Goal: Transaction & Acquisition: Purchase product/service

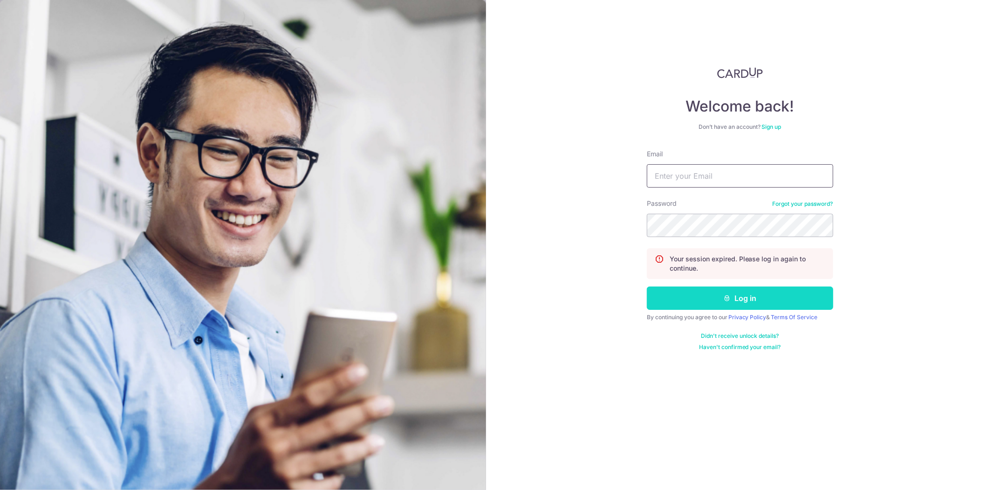
type input "[PERSON_NAME][EMAIL_ADDRESS][DOMAIN_NAME]"
click at [700, 291] on button "Log in" at bounding box center [740, 297] width 186 height 23
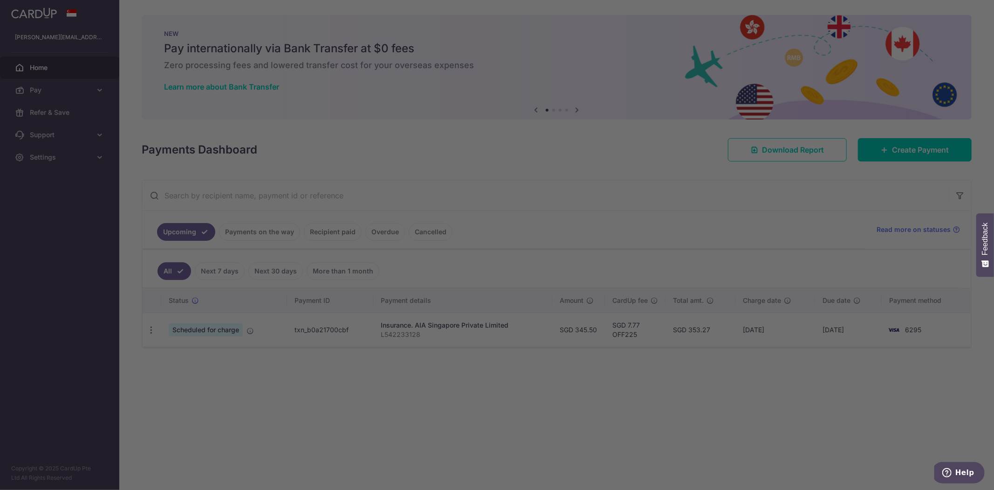
click at [83, 97] on div at bounding box center [502, 247] width 1004 height 495
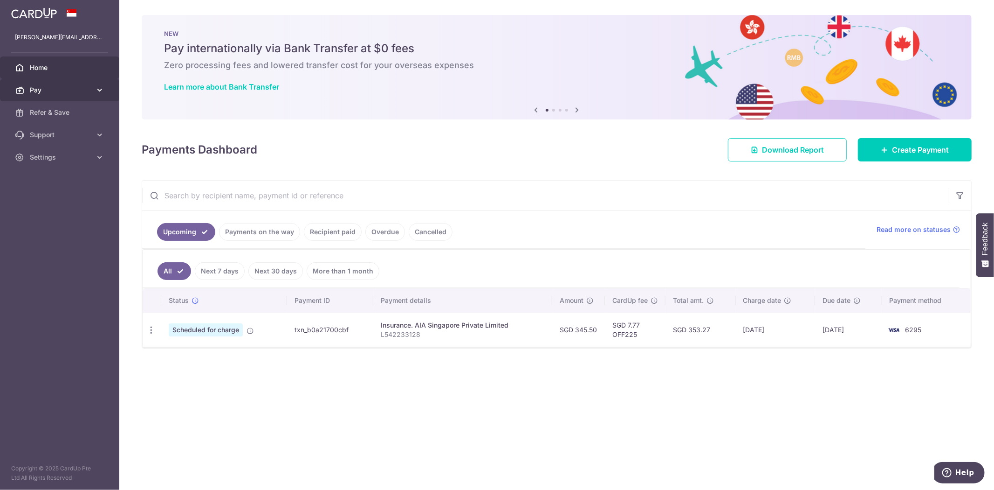
click at [83, 94] on span "Pay" at bounding box center [61, 89] width 62 height 9
click at [80, 109] on span "Payments" at bounding box center [61, 112] width 62 height 9
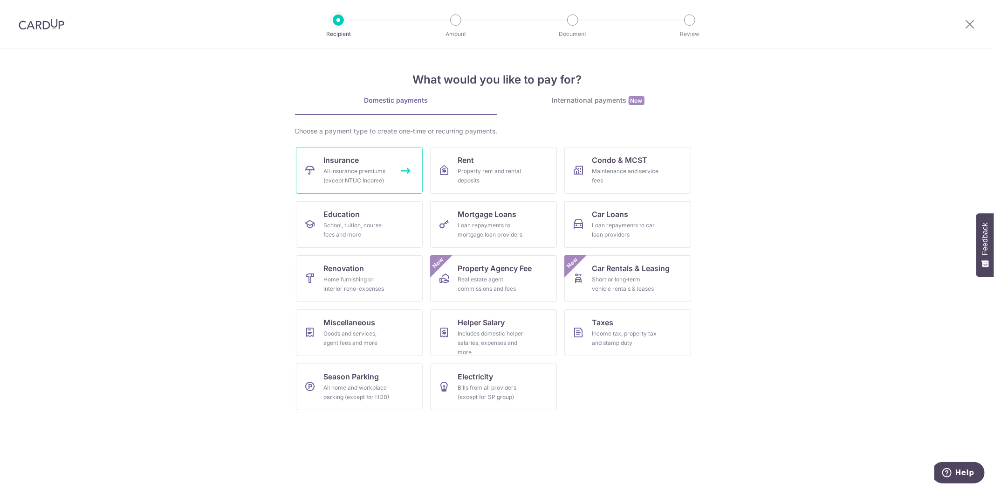
click at [303, 156] on link "Insurance All insurance premiums (except NTUC Income)" at bounding box center [359, 170] width 127 height 47
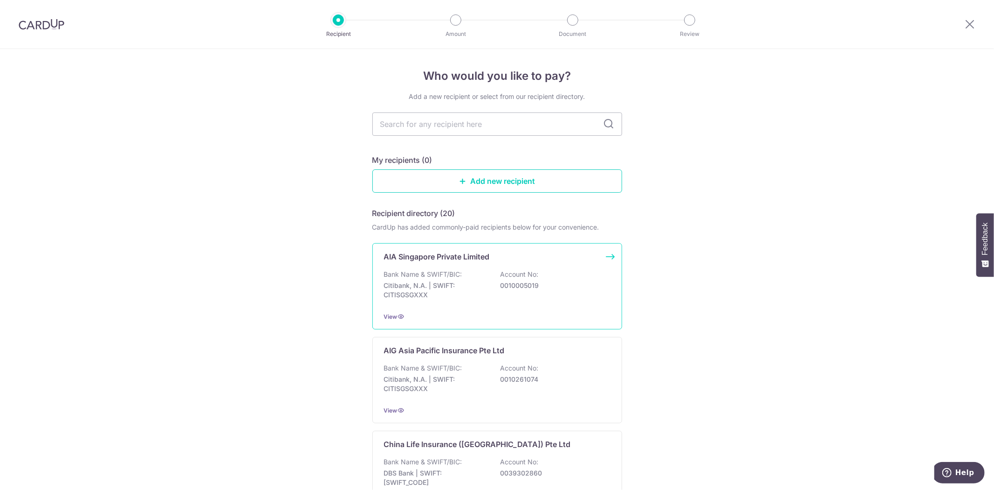
click at [429, 244] on div "AIA Singapore Private Limited Bank Name & SWIFT/BIC: Citibank, N.A. | SWIFT: CI…" at bounding box center [497, 286] width 250 height 86
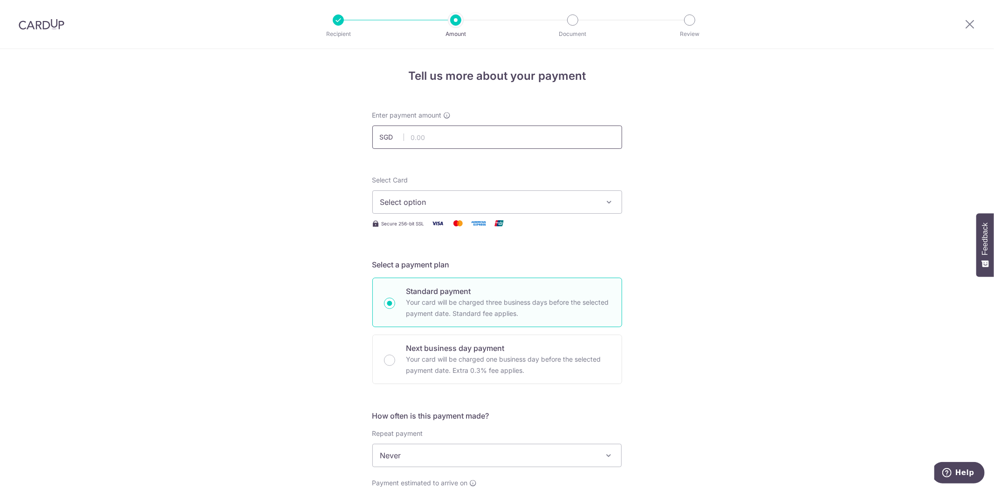
drag, startPoint x: 430, startPoint y: 150, endPoint x: 432, endPoint y: 142, distance: 8.0
click at [430, 149] on form "Enter payment amount SGD Select Card Select option Add credit card Your Cards *…" at bounding box center [497, 479] width 250 height 738
click at [432, 140] on input "text" at bounding box center [497, 136] width 250 height 23
type input "323.75"
click at [461, 194] on button "Select option" at bounding box center [497, 201] width 250 height 23
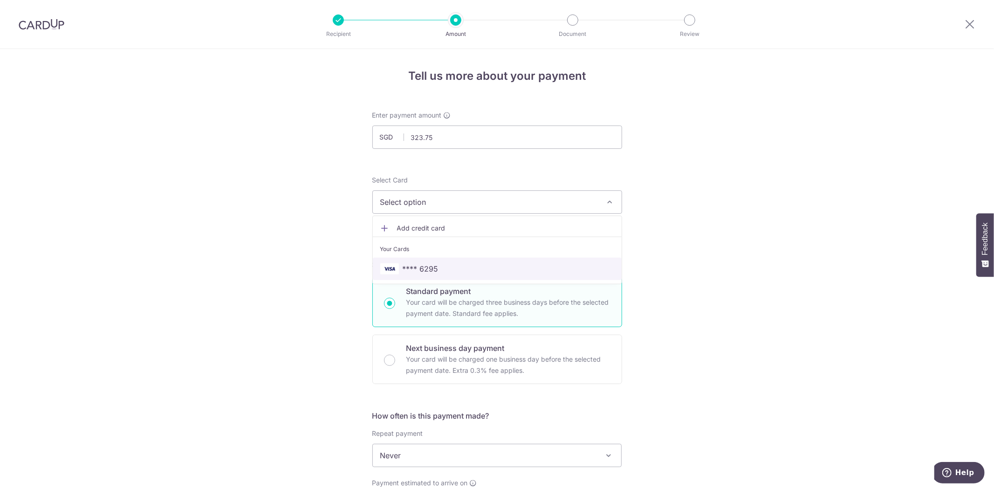
click at [434, 262] on link "**** 6295" at bounding box center [497, 268] width 249 height 22
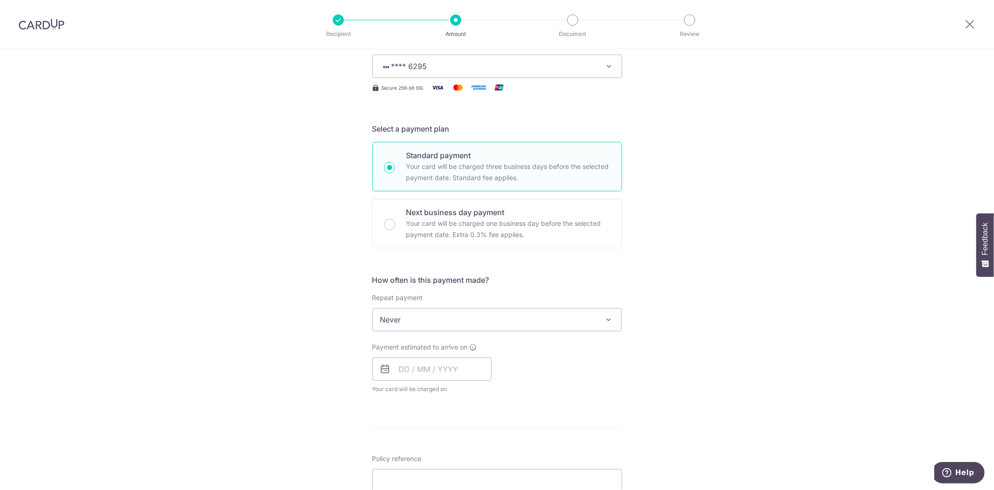
scroll to position [155, 0]
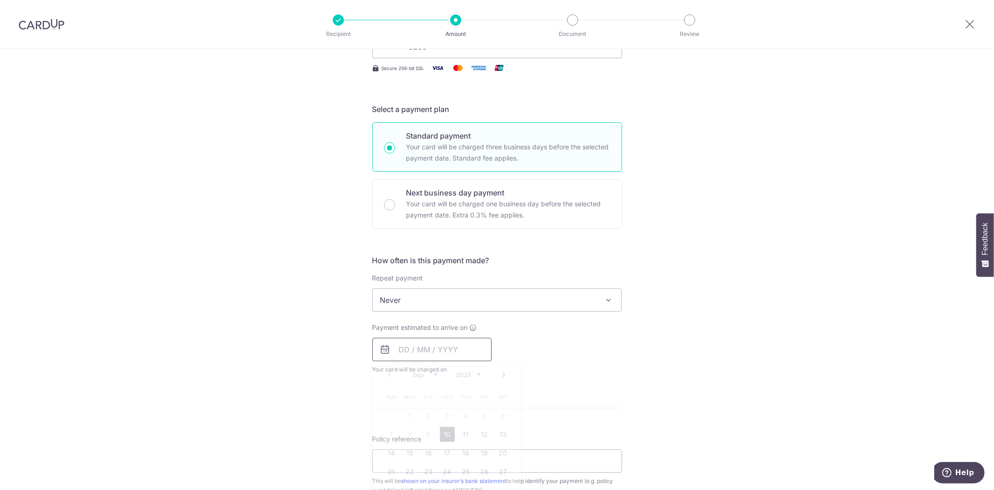
click at [408, 342] on input "text" at bounding box center [431, 349] width 119 height 23
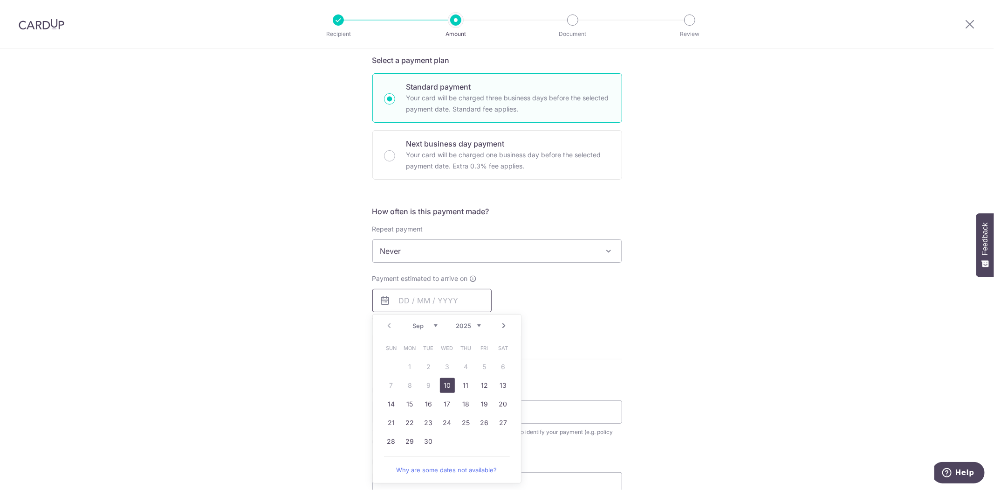
scroll to position [207, 0]
click at [411, 394] on link "15" at bounding box center [410, 400] width 15 height 15
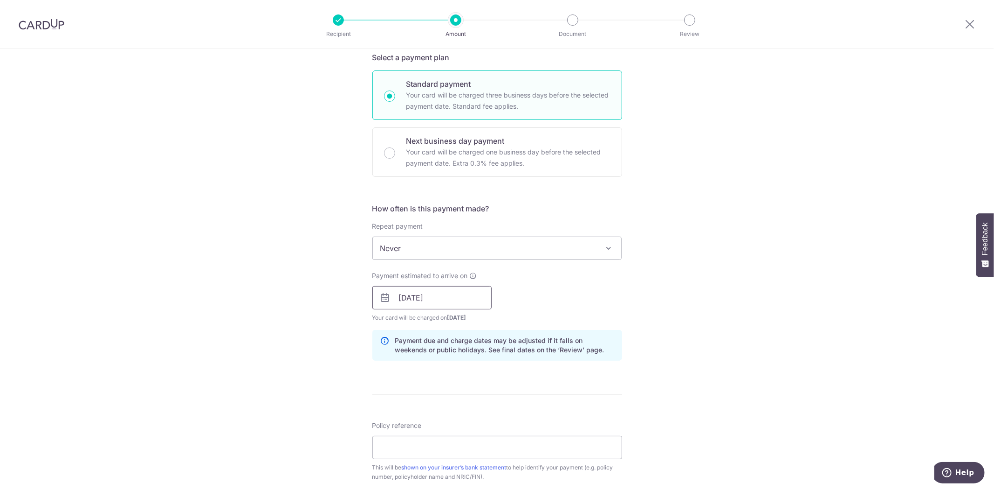
click at [420, 303] on input "[DATE]" at bounding box center [431, 297] width 119 height 23
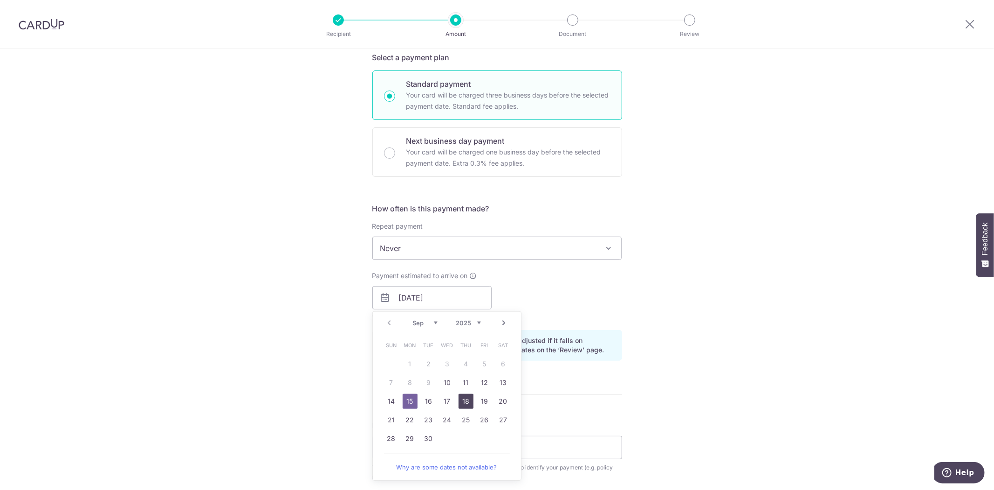
click at [459, 396] on link "18" at bounding box center [466, 400] width 15 height 15
type input "[DATE]"
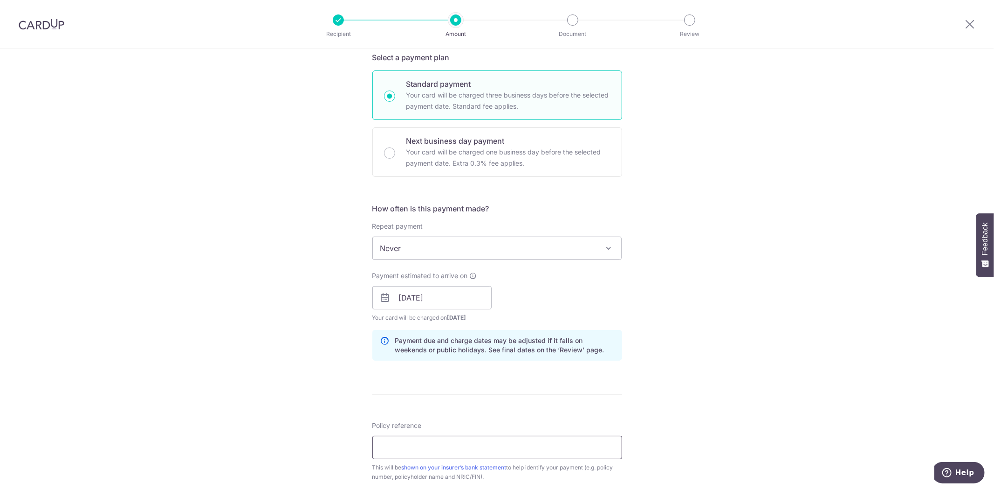
click at [464, 437] on input "Policy reference" at bounding box center [497, 446] width 250 height 23
type input "L542233115"
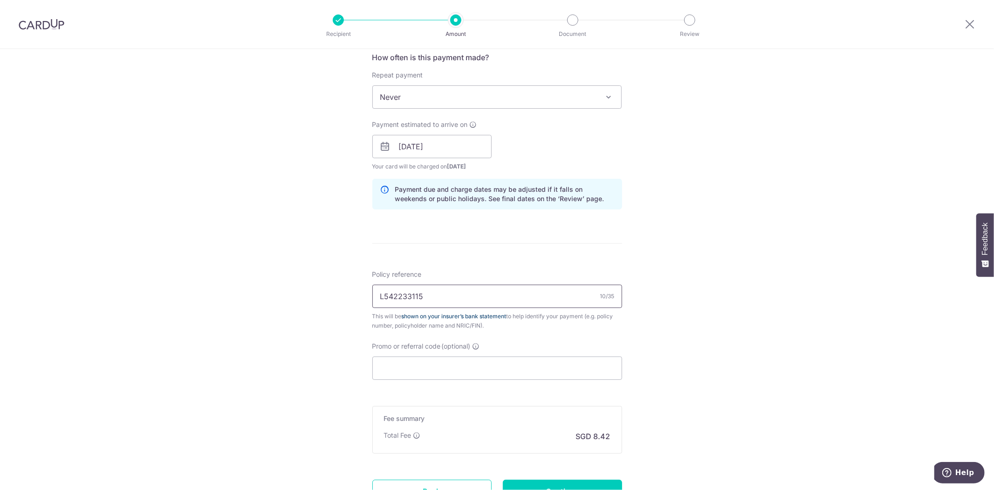
scroll to position [362, 0]
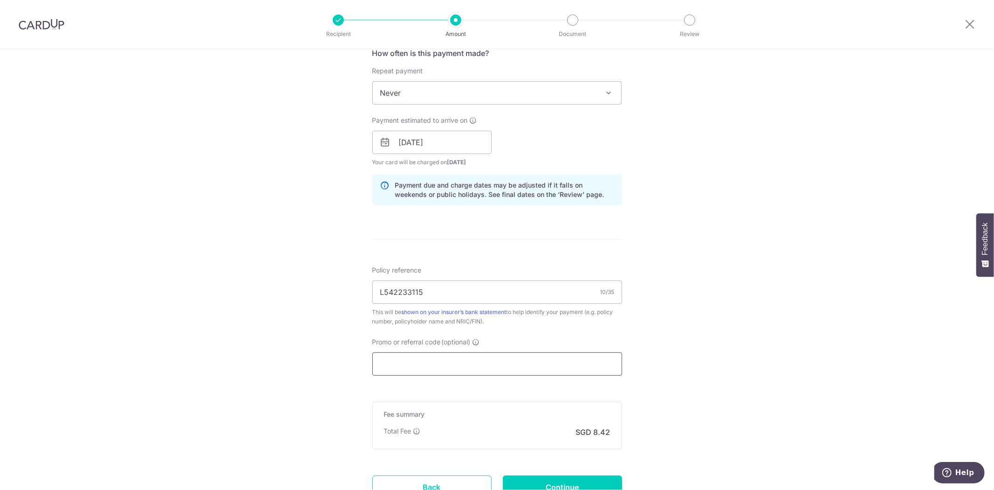
click at [476, 360] on input "Promo or referral code (optional)" at bounding box center [497, 363] width 250 height 23
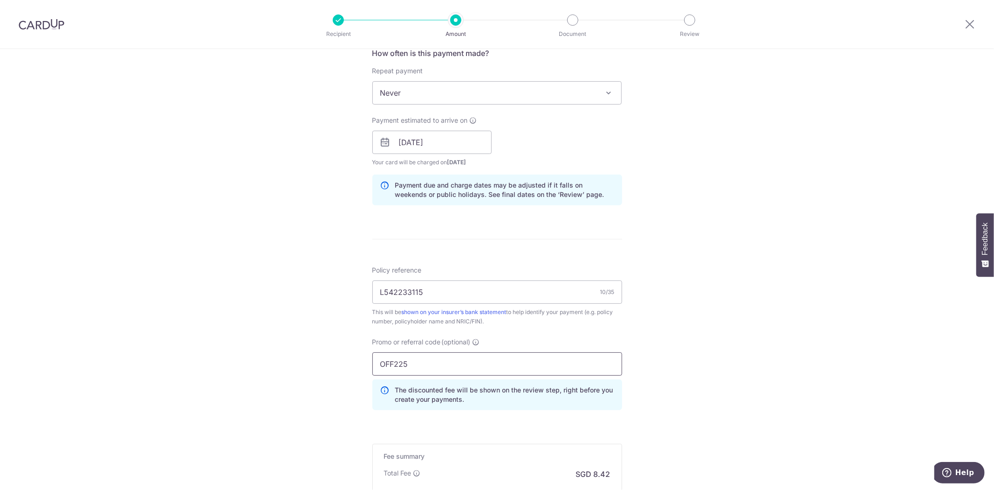
type input "OFF225"
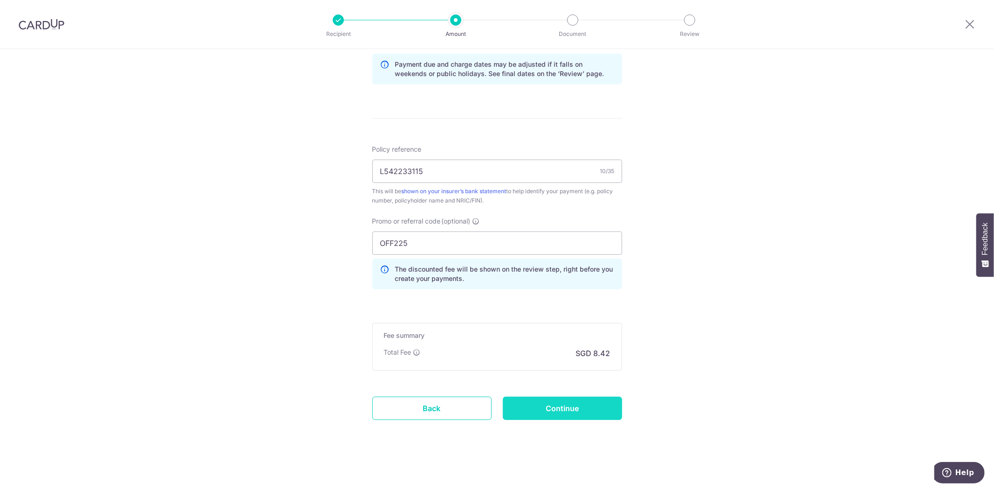
click at [520, 398] on input "Continue" at bounding box center [562, 407] width 119 height 23
type input "Create Schedule"
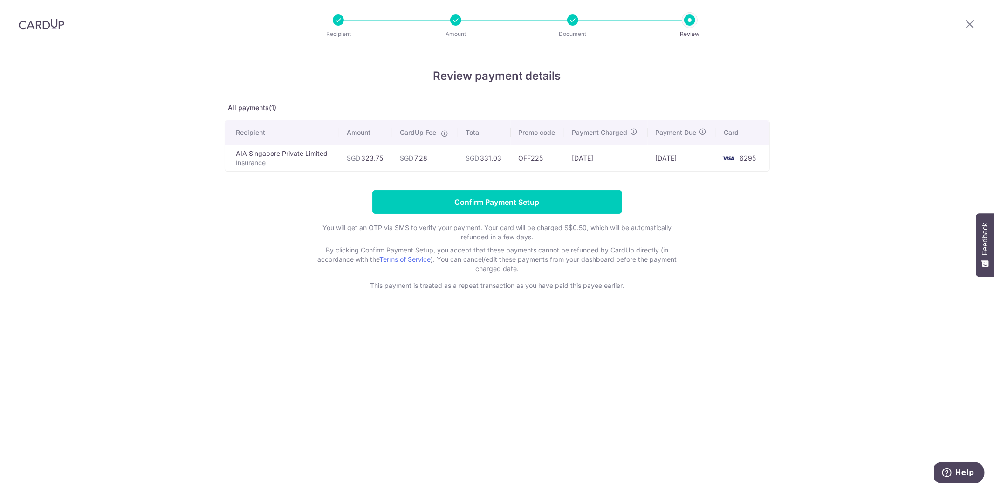
click at [550, 214] on form "Confirm Payment Setup You will get an OTP via SMS to verify your payment. Your …" at bounding box center [497, 240] width 545 height 100
click at [550, 213] on form "Confirm Payment Setup You will get an OTP via SMS to verify your payment. Your …" at bounding box center [497, 240] width 545 height 100
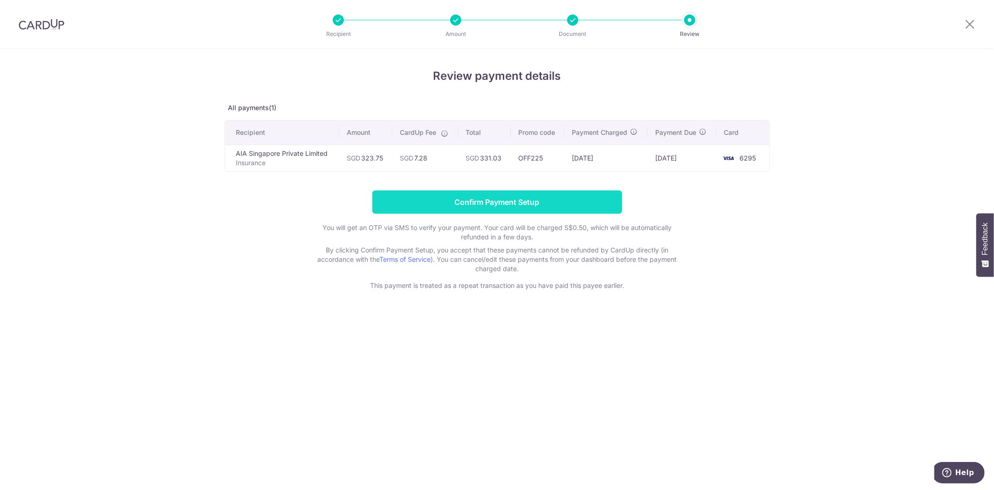
click at [551, 210] on input "Confirm Payment Setup" at bounding box center [497, 201] width 250 height 23
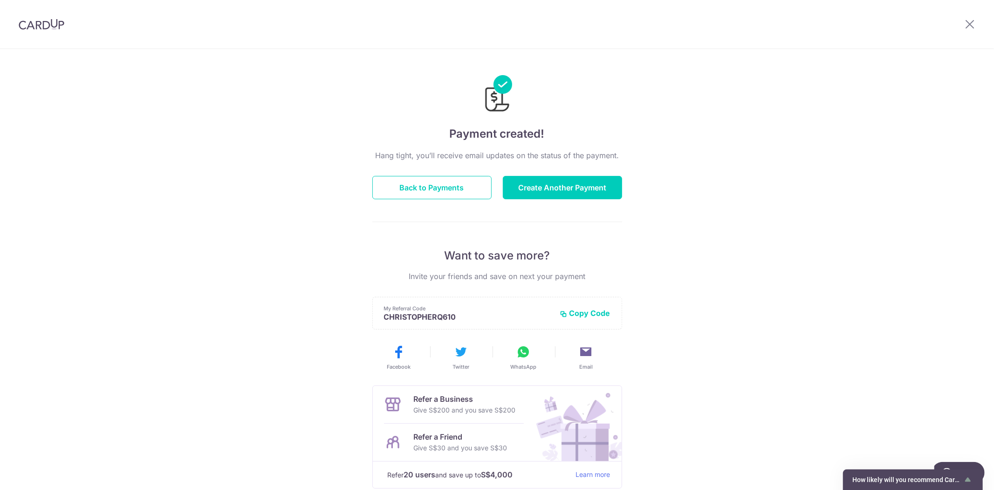
click at [482, 166] on div "Hang tight, you’ll receive email updates on the status of the payment. Back to …" at bounding box center [497, 326] width 250 height 353
click at [472, 173] on div "Hang tight, you’ll receive email updates on the status of the payment. Back to …" at bounding box center [497, 326] width 250 height 353
click at [459, 189] on button "Back to Payments" at bounding box center [431, 187] width 119 height 23
